Goal: Information Seeking & Learning: Learn about a topic

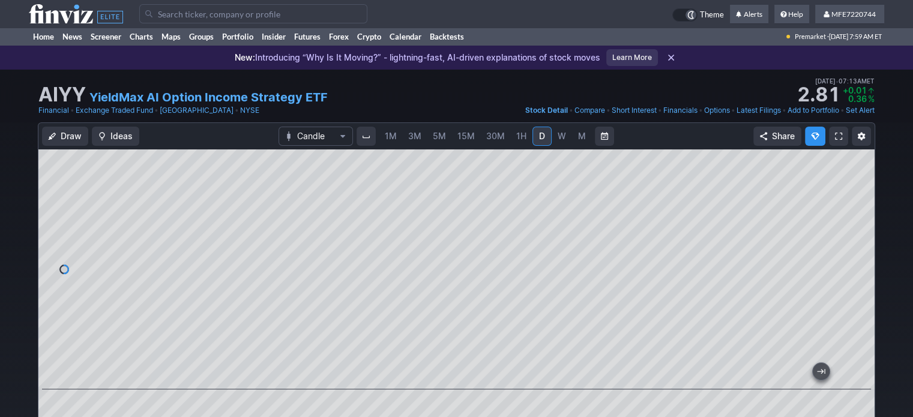
click at [184, 16] on input "Search" at bounding box center [253, 13] width 228 height 19
type input "bear dividend etf"
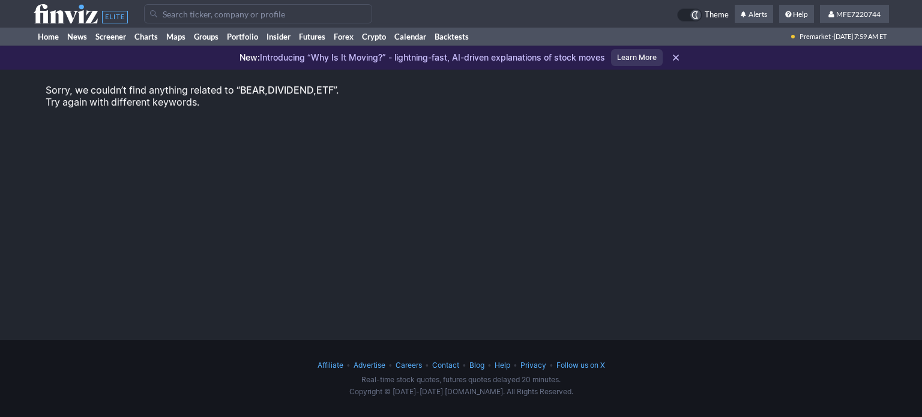
click at [242, 12] on input "Search" at bounding box center [258, 13] width 228 height 19
type input "b"
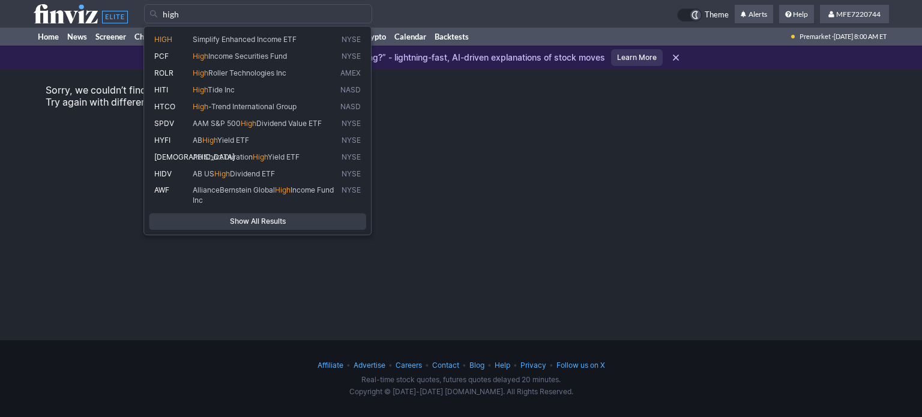
type input "high"
click at [525, 148] on div "Sorry, we couldn’t find anything related to “ BEAR,DIVIDEND,ETF ”. Try again wi…" at bounding box center [461, 190] width 922 height 241
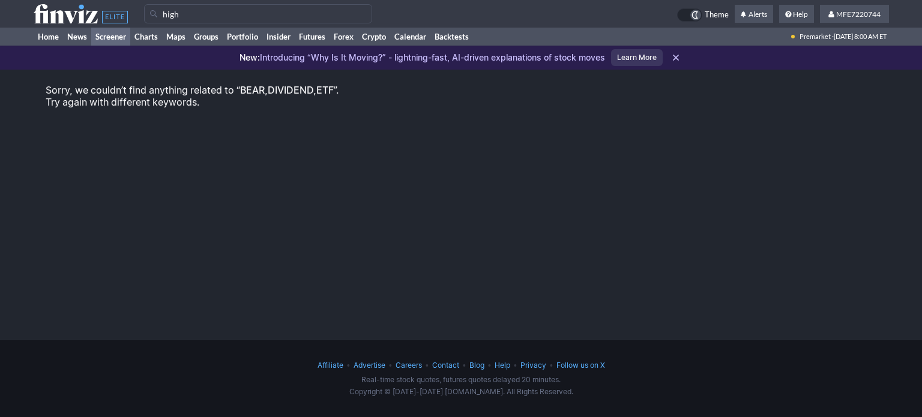
click at [117, 38] on link "Screener" at bounding box center [110, 37] width 39 height 18
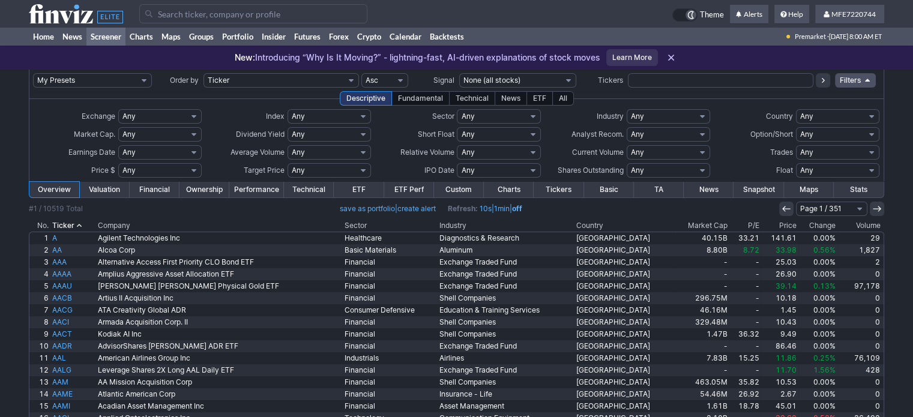
click at [700, 119] on select "Any Stocks only (ex-Funds) Exchange Traded Fund Advertising Agencies Aerospace …" at bounding box center [668, 116] width 83 height 14
select select "exchangetradedfund"
click at [627, 109] on select "Any Stocks only (ex-Funds) Exchange Traded Fund Advertising Agencies Aerospace …" at bounding box center [668, 116] width 83 height 14
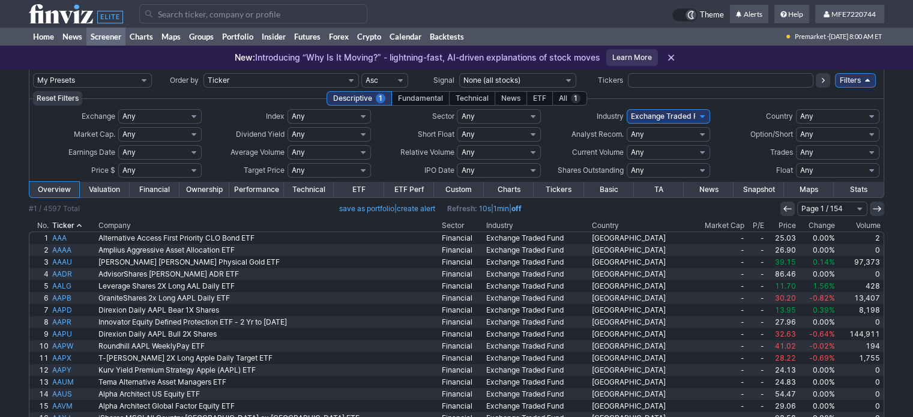
click at [157, 189] on link "Financial" at bounding box center [155, 190] width 50 height 16
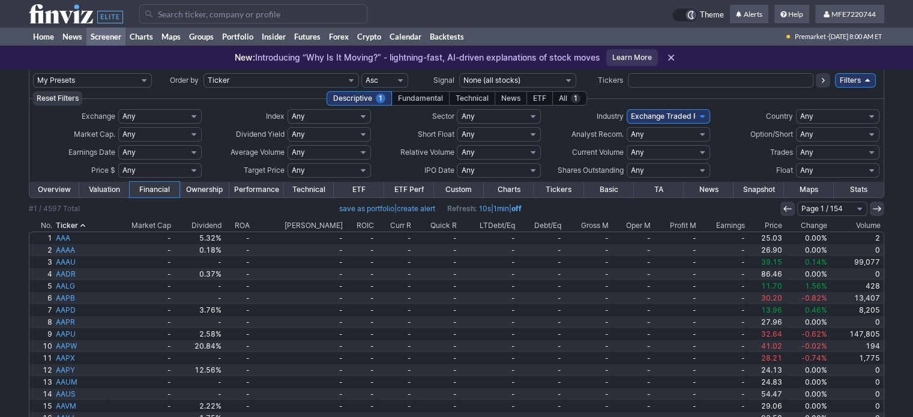
click at [223, 227] on th "Dividend" at bounding box center [197, 226] width 50 height 12
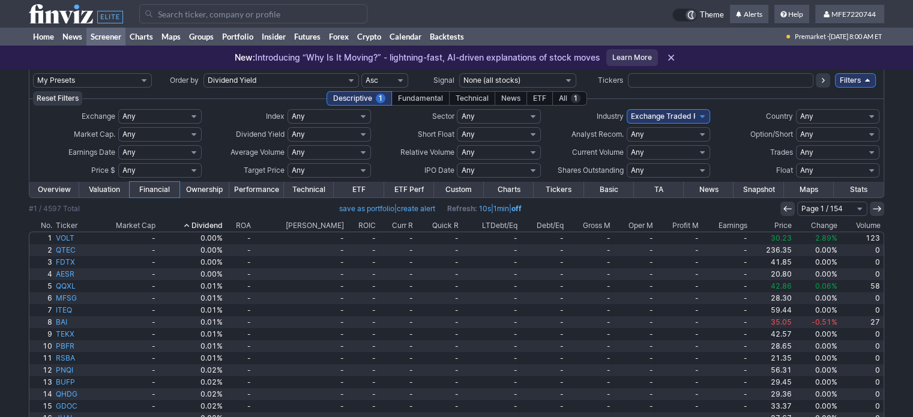
click at [225, 224] on th "Dividend" at bounding box center [190, 226] width 67 height 12
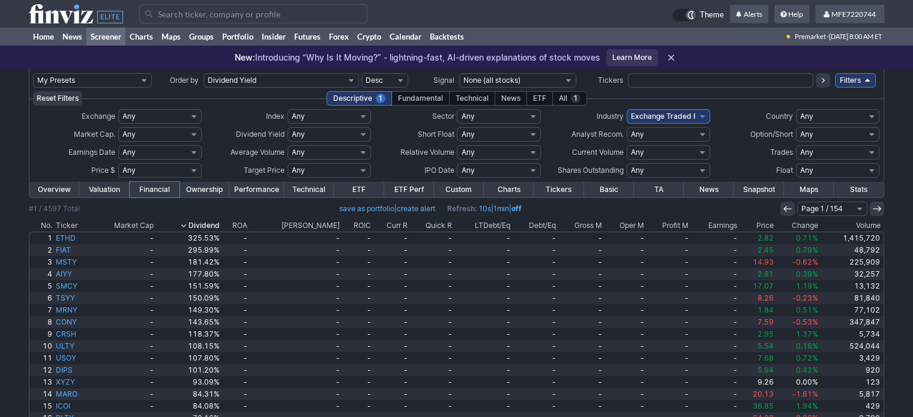
click at [229, 15] on input "Search" at bounding box center [253, 13] width 228 height 19
type input "yeildmax bear"
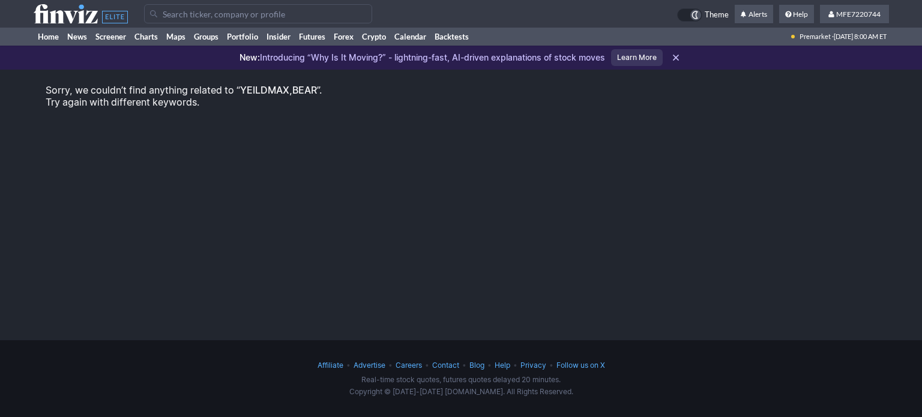
click at [228, 15] on input "Search" at bounding box center [258, 13] width 228 height 19
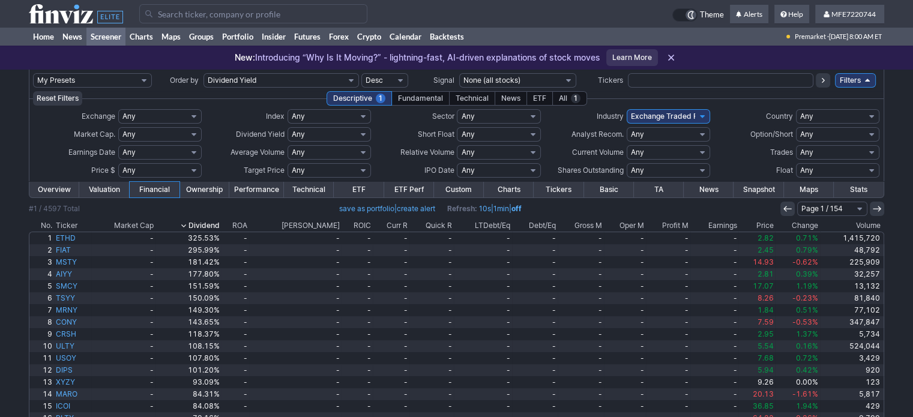
click at [234, 15] on input "Search" at bounding box center [253, 13] width 228 height 19
drag, startPoint x: 234, startPoint y: 15, endPoint x: 231, endPoint y: 4, distance: 11.8
click at [234, 15] on input "Search" at bounding box center [253, 13] width 228 height 19
click at [160, 13] on input "yeldmax" at bounding box center [253, 13] width 228 height 19
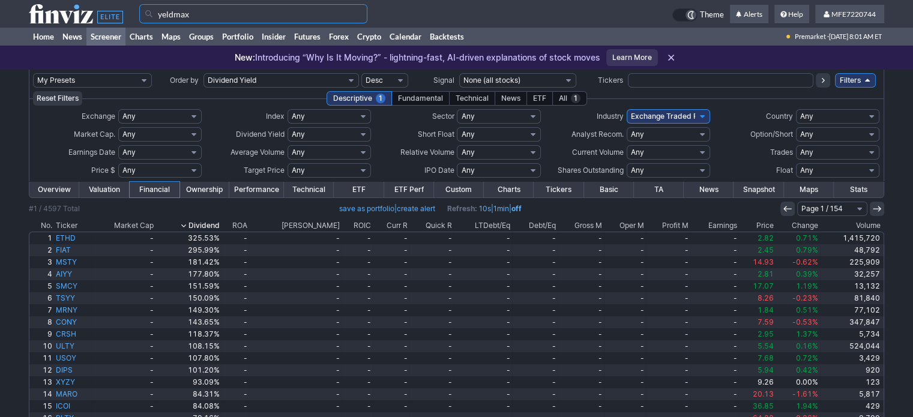
click at [163, 16] on input "yeldmax" at bounding box center [253, 13] width 228 height 19
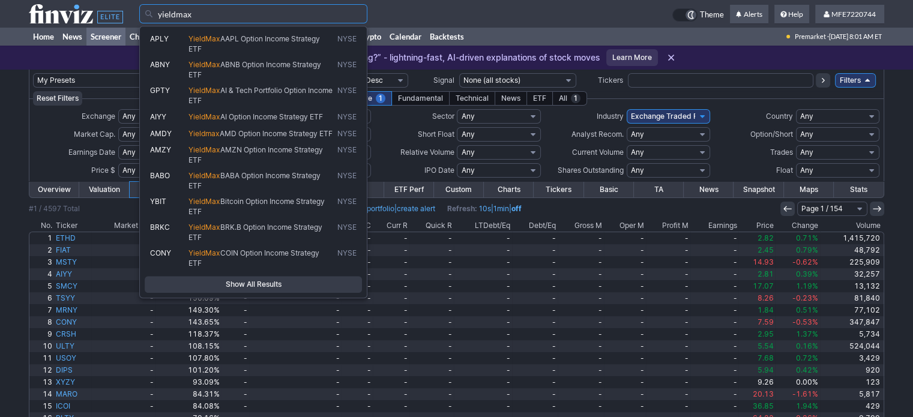
type input "yieldmax"
click at [267, 291] on span "Show All Results" at bounding box center [253, 285] width 207 height 12
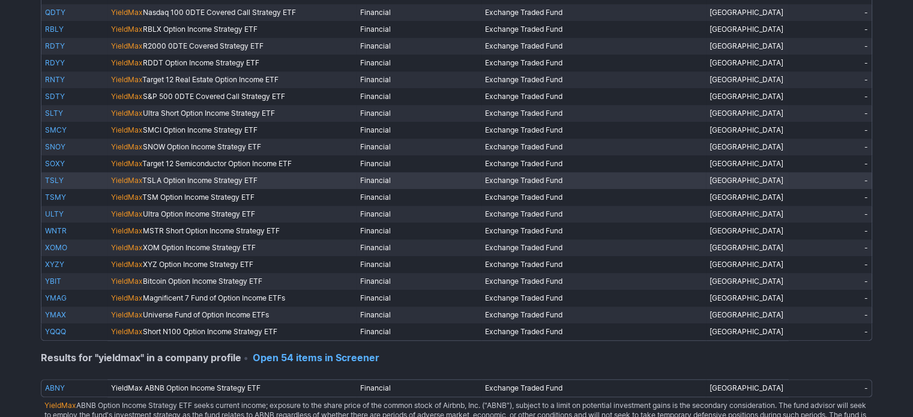
scroll to position [781, 0]
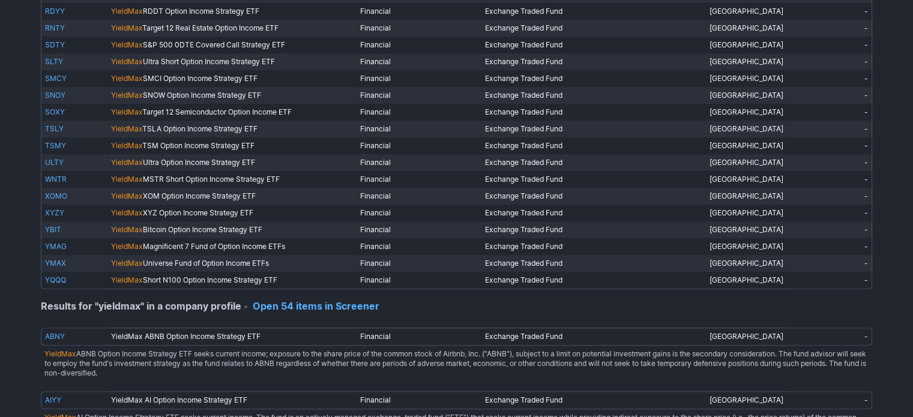
click at [319, 305] on link "Open 54 items in Screener" at bounding box center [316, 306] width 127 height 12
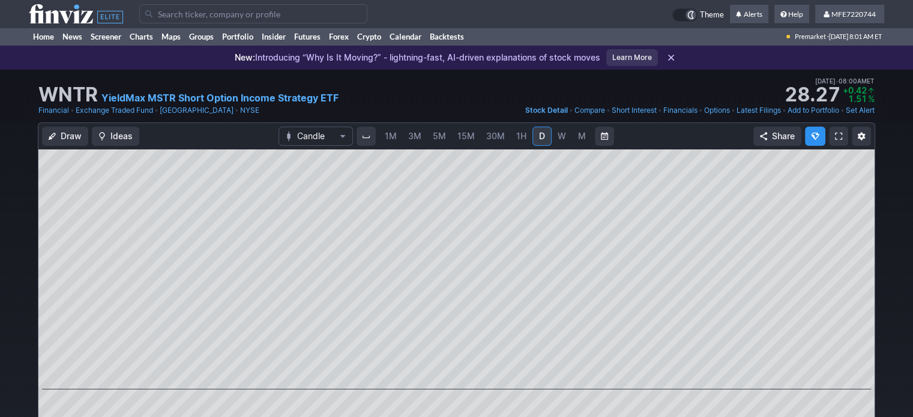
click at [578, 136] on span "M" at bounding box center [582, 136] width 8 height 10
click at [556, 144] on link "W" at bounding box center [561, 136] width 19 height 19
click at [540, 141] on span "D" at bounding box center [542, 136] width 8 height 12
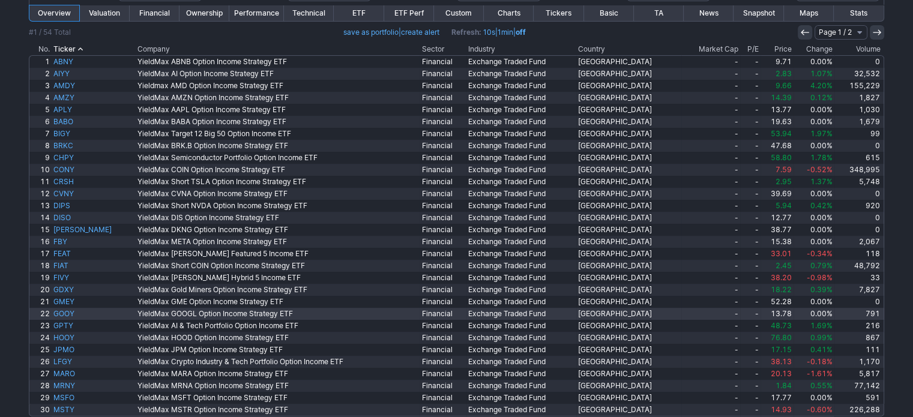
scroll to position [180, 0]
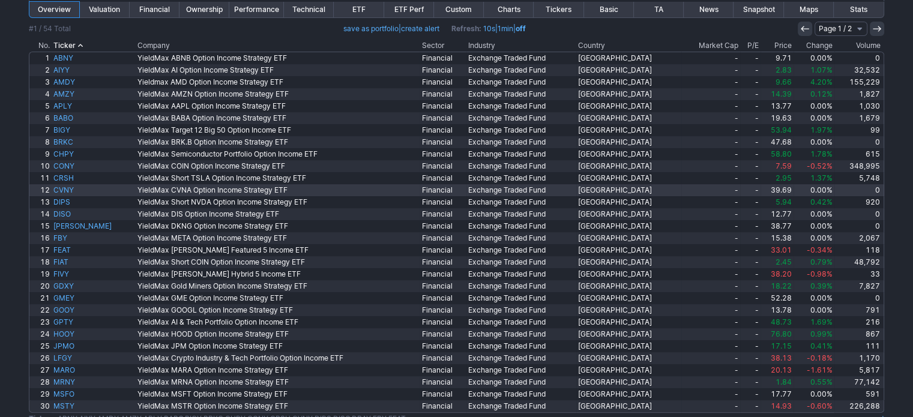
drag, startPoint x: 124, startPoint y: 195, endPoint x: 138, endPoint y: 192, distance: 14.0
click at [136, 195] on link "YieldMax CVNA Option Income Strategy ETF" at bounding box center [278, 190] width 285 height 12
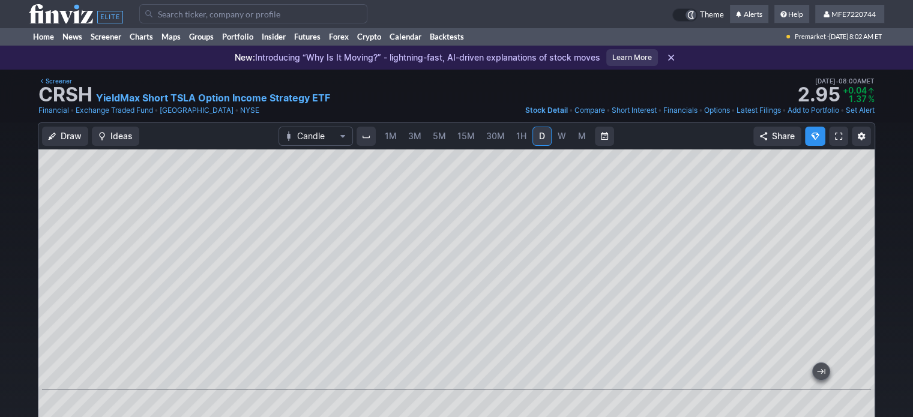
click at [434, 135] on span "5M" at bounding box center [439, 136] width 13 height 10
drag, startPoint x: 434, startPoint y: 135, endPoint x: 450, endPoint y: 143, distance: 17.5
click at [434, 135] on span "5M" at bounding box center [439, 136] width 13 height 10
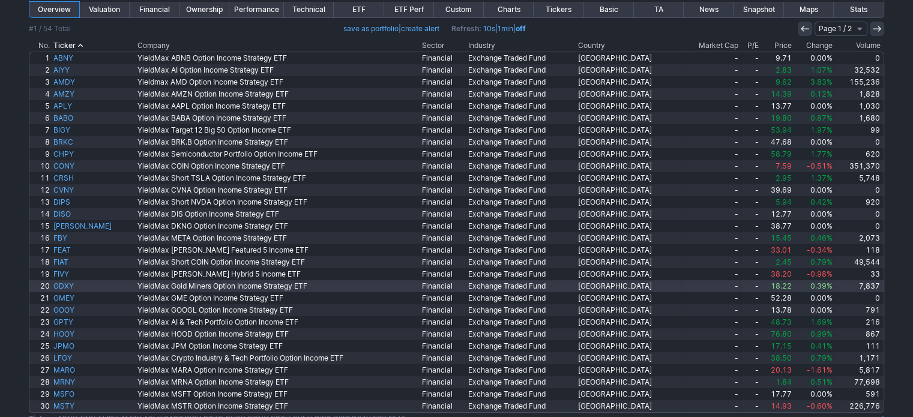
scroll to position [220, 0]
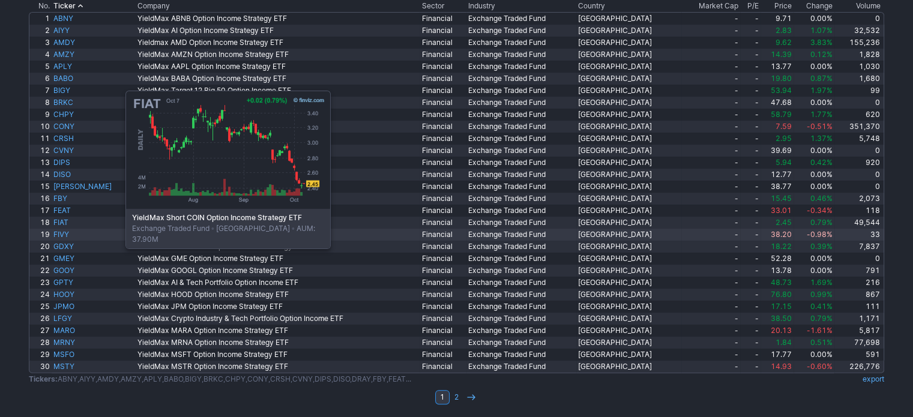
click at [136, 242] on link "YieldMax Gold Miners Option Income Strategy ETF" at bounding box center [278, 247] width 285 height 12
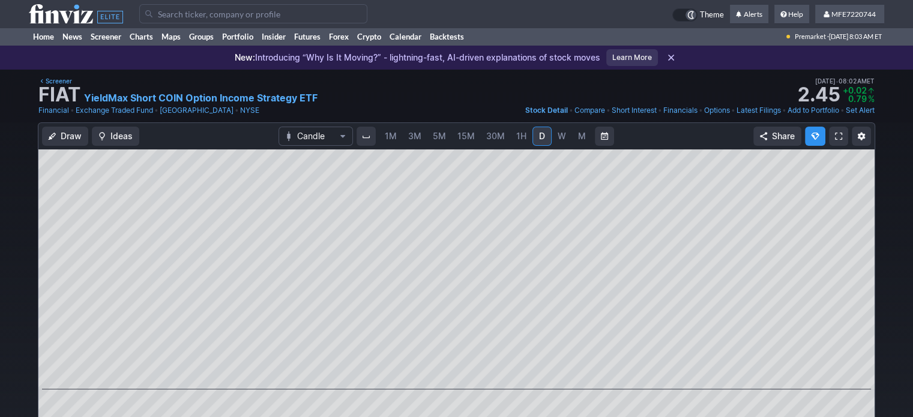
drag, startPoint x: 440, startPoint y: 138, endPoint x: 437, endPoint y: 148, distance: 10.6
click at [440, 138] on span "5M" at bounding box center [439, 136] width 13 height 10
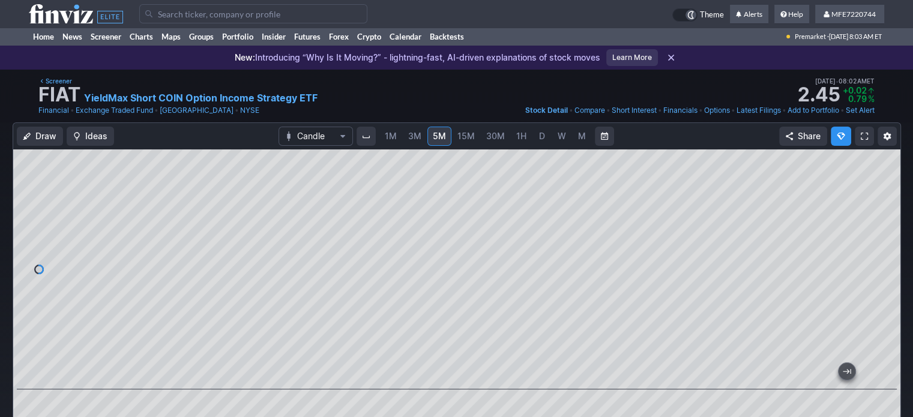
click at [539, 144] on link "D" at bounding box center [542, 136] width 19 height 19
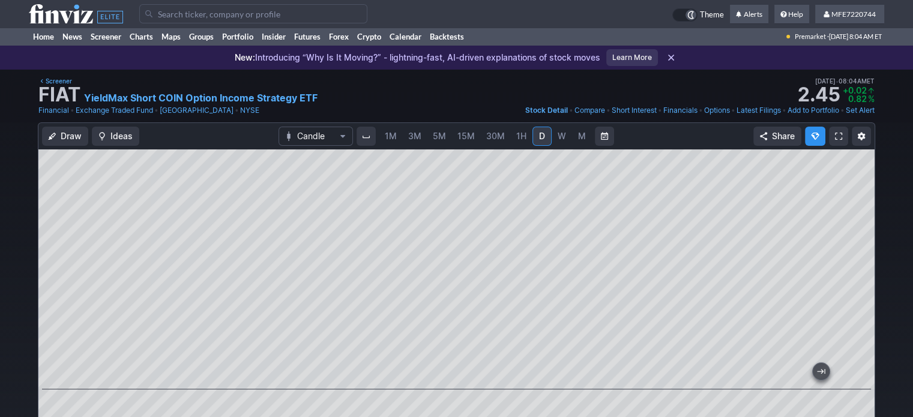
click at [850, 258] on div at bounding box center [456, 270] width 836 height 240
click at [910, 234] on div "Draw Ideas Candle 1M 3M 5M 15M 30M 1H D W M Share" at bounding box center [456, 296] width 913 height 349
click at [466, 138] on span "15M" at bounding box center [466, 136] width 17 height 10
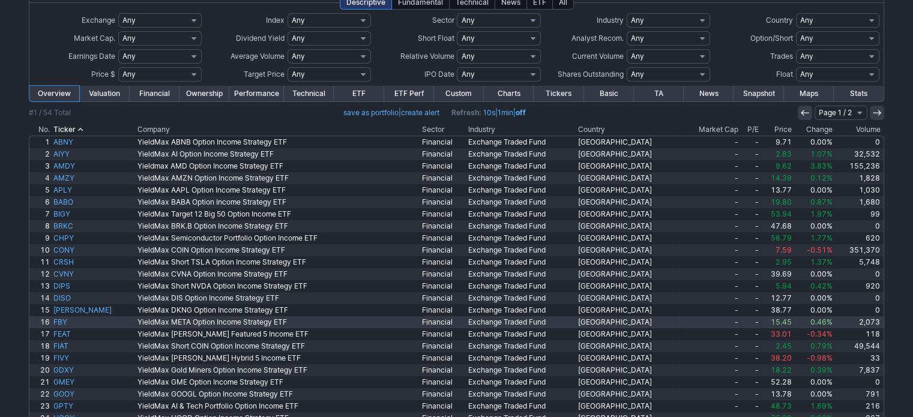
scroll to position [219, 0]
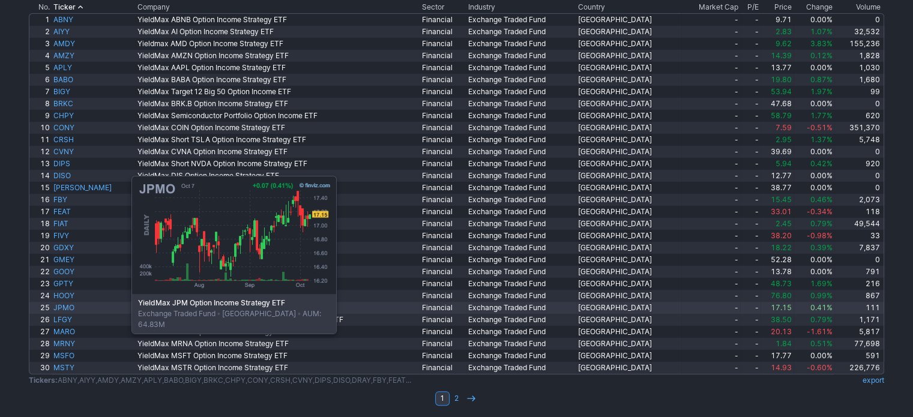
click at [71, 307] on link "JPMO" at bounding box center [94, 308] width 84 height 12
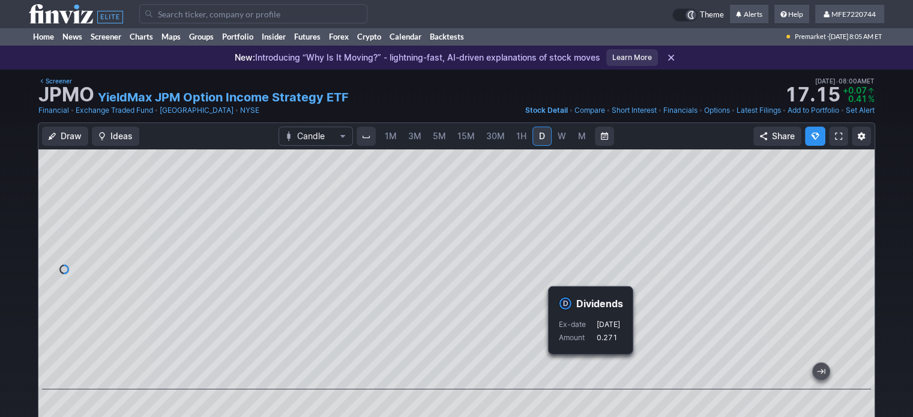
click at [440, 136] on span "5M" at bounding box center [439, 136] width 13 height 10
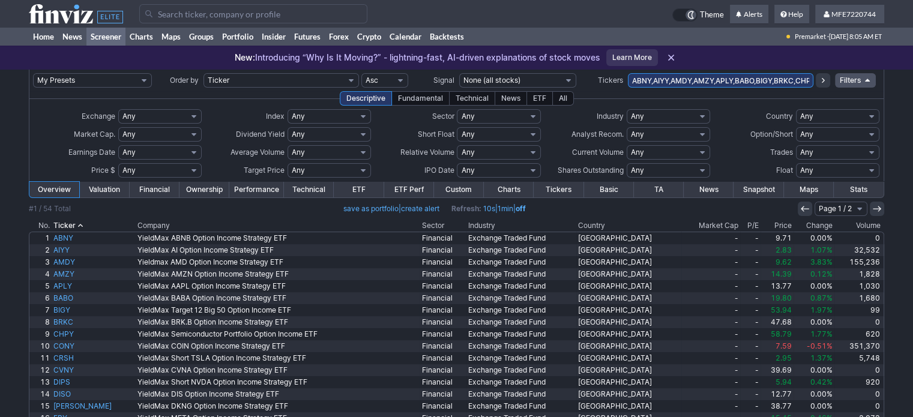
click at [249, 185] on link "Performance" at bounding box center [256, 190] width 55 height 16
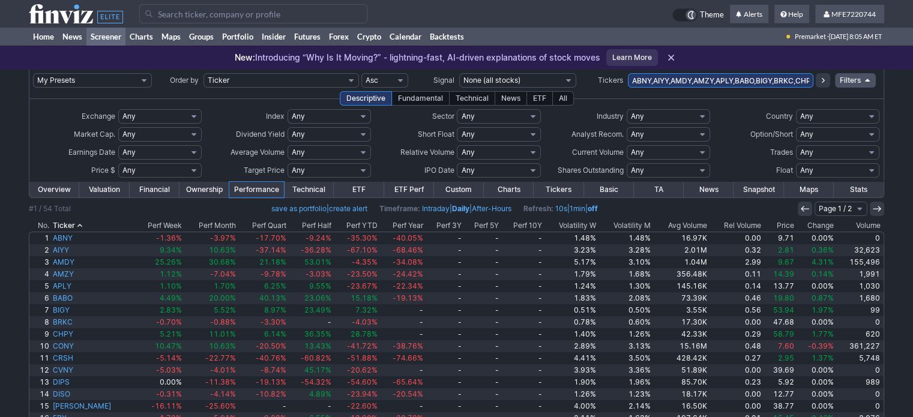
drag, startPoint x: 0, startPoint y: 0, endPoint x: 306, endPoint y: 196, distance: 363.4
click at [310, 190] on link "Technical" at bounding box center [309, 190] width 50 height 16
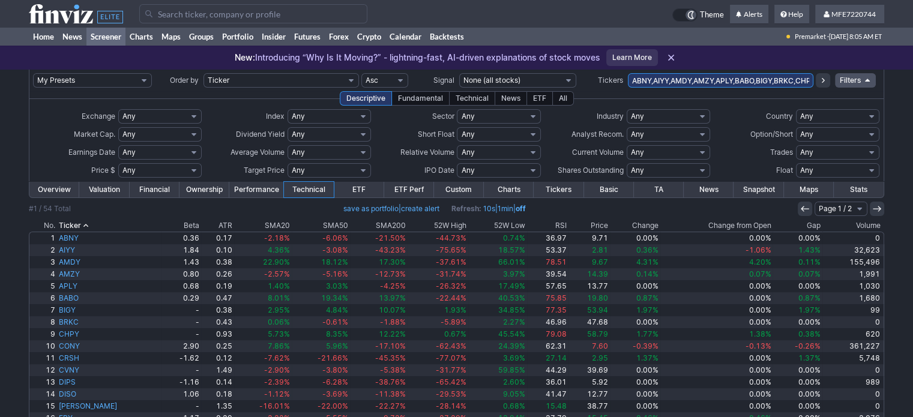
click at [144, 183] on link "Financial" at bounding box center [155, 190] width 50 height 16
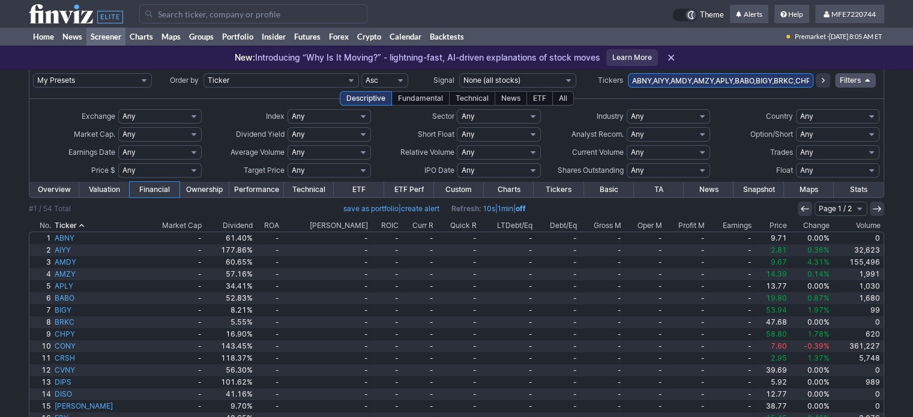
click at [227, 221] on th "Dividend" at bounding box center [229, 226] width 51 height 12
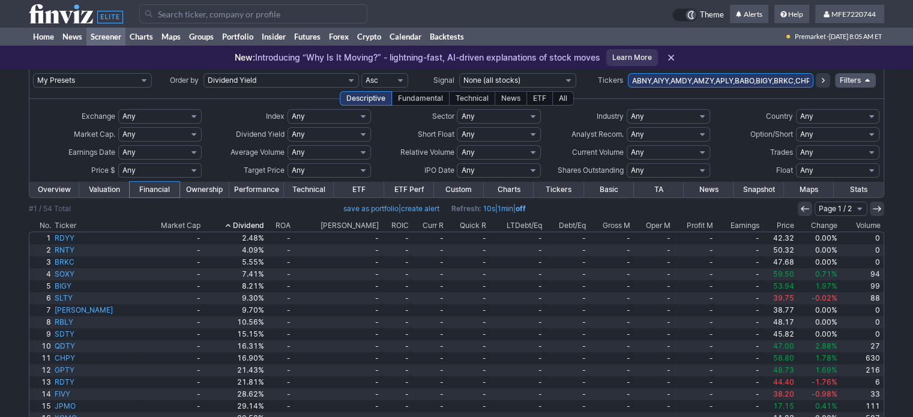
drag, startPoint x: 0, startPoint y: 0, endPoint x: 229, endPoint y: 221, distance: 318.0
click at [229, 221] on th "Dividend" at bounding box center [233, 226] width 63 height 12
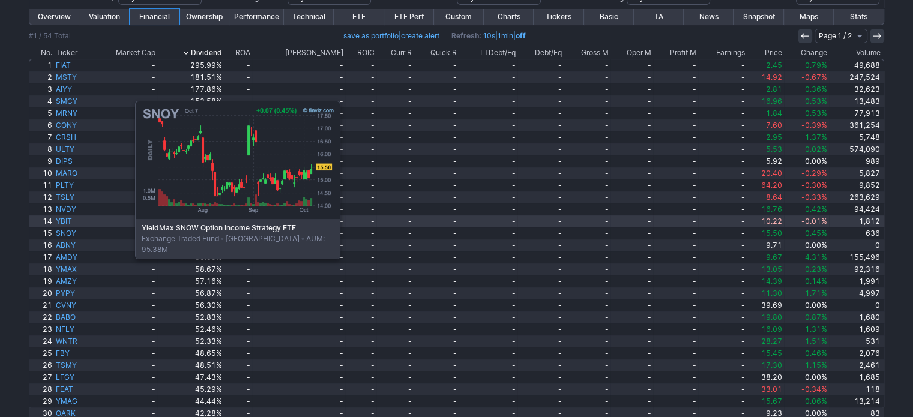
scroll to position [220, 0]
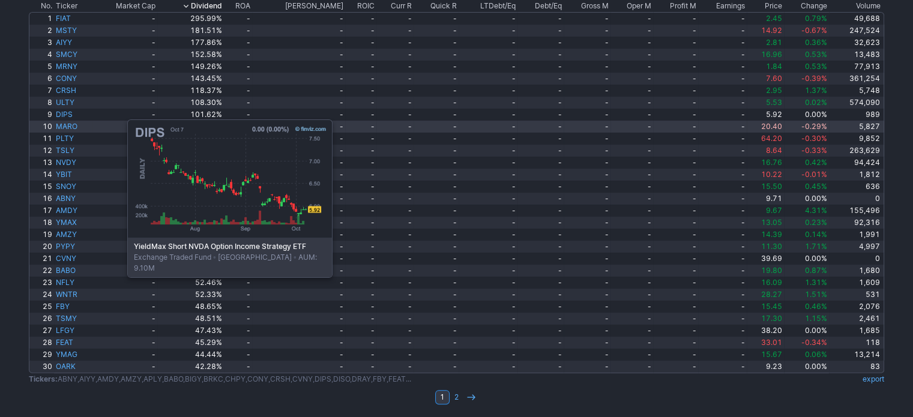
click at [141, 131] on link "-" at bounding box center [124, 127] width 65 height 12
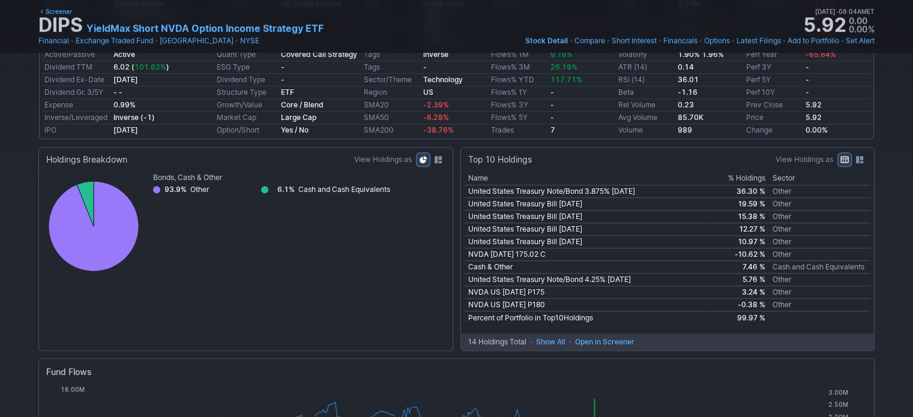
scroll to position [360, 0]
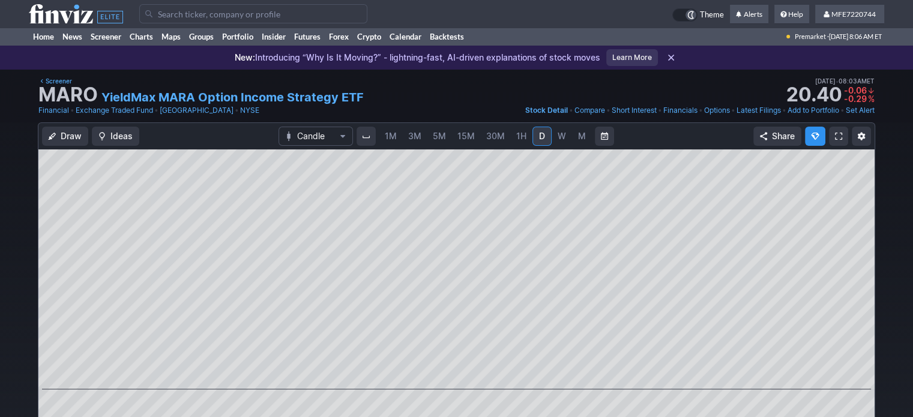
scroll to position [60, 0]
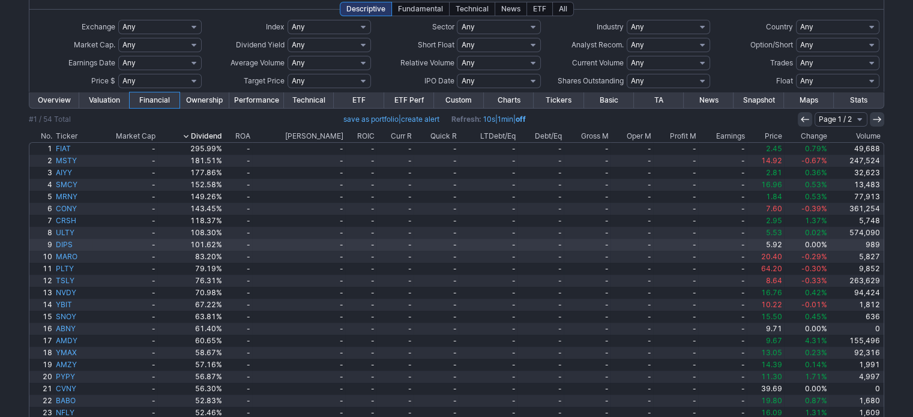
scroll to position [120, 0]
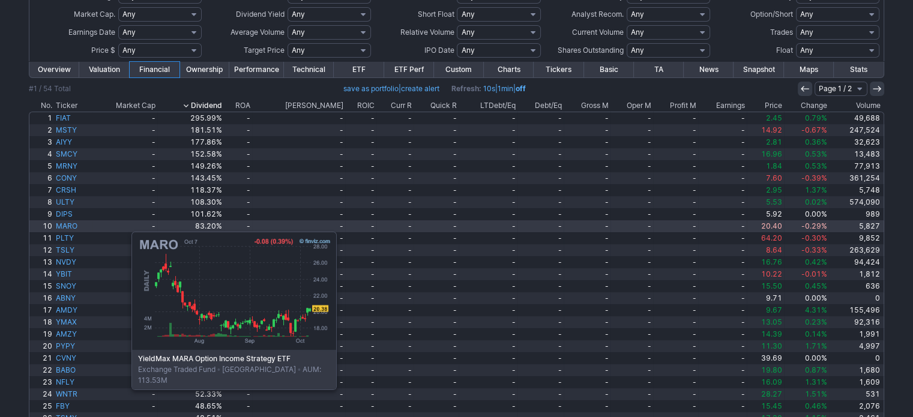
click at [71, 226] on link "MARO" at bounding box center [73, 226] width 38 height 12
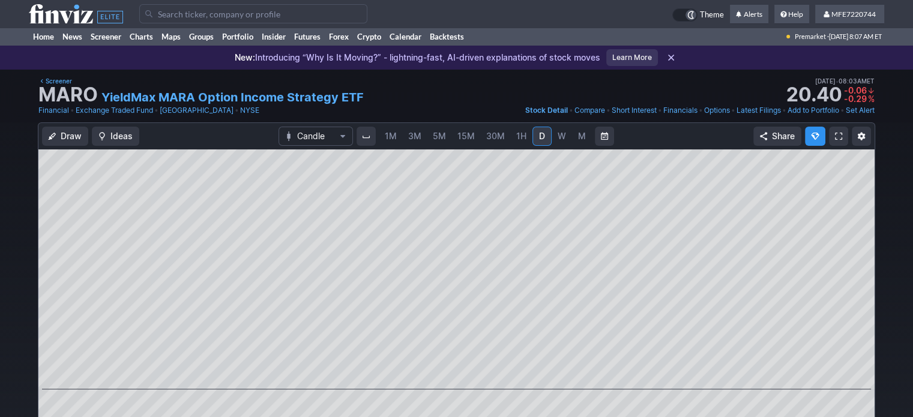
click at [225, 99] on link "YieldMax MARA Option Income Strategy ETF" at bounding box center [232, 97] width 262 height 17
click at [228, 14] on input "Search" at bounding box center [253, 13] width 228 height 19
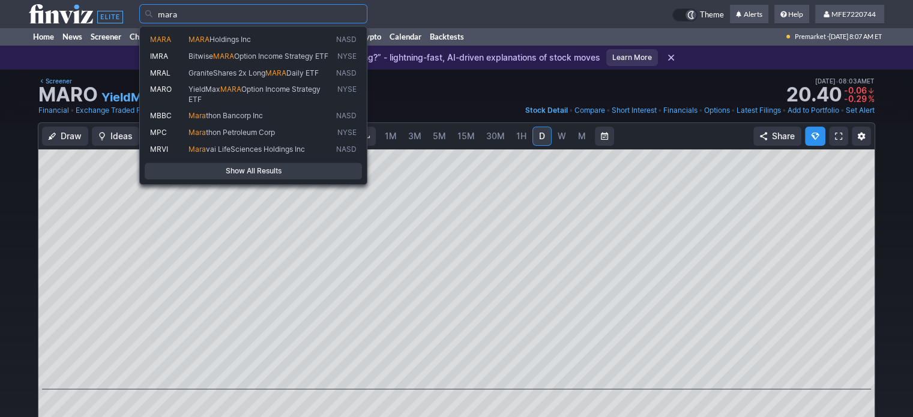
click at [227, 54] on span "MARA" at bounding box center [223, 56] width 21 height 9
type input "IMRA"
click at [227, 54] on div "MARA MARA Holdings Inc NASD IMRA Bitwise MARA Option Income Strategy ETF NYSE M…" at bounding box center [253, 105] width 228 height 159
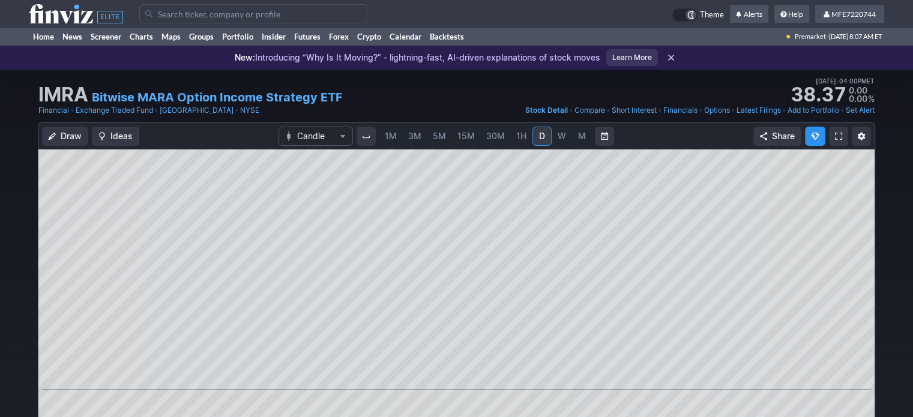
click at [303, 17] on input "Search" at bounding box center [253, 13] width 228 height 19
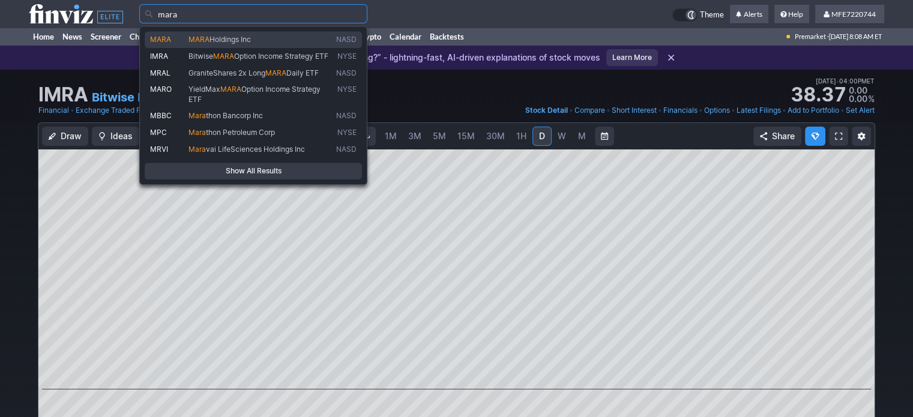
click at [235, 38] on span "Holdings Inc" at bounding box center [230, 39] width 41 height 9
type input "MARA"
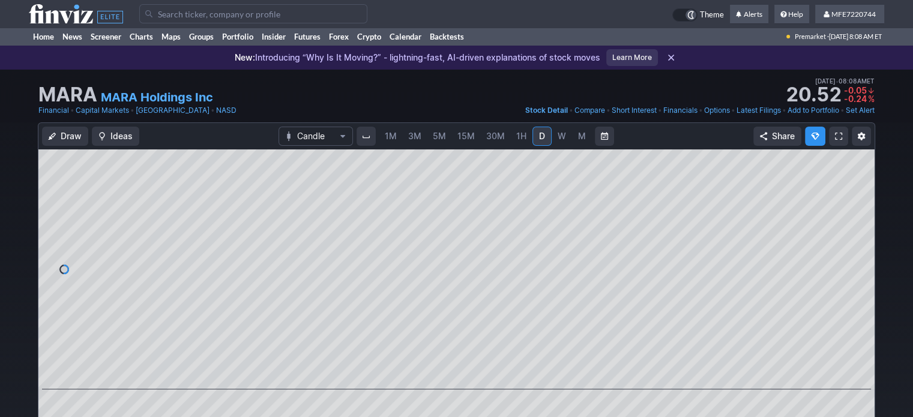
click at [187, 94] on link "MARA Holdings Inc" at bounding box center [157, 97] width 112 height 17
click at [574, 134] on link "M" at bounding box center [581, 136] width 19 height 19
click at [541, 141] on span "D" at bounding box center [542, 136] width 6 height 10
